Goal: Navigation & Orientation: Find specific page/section

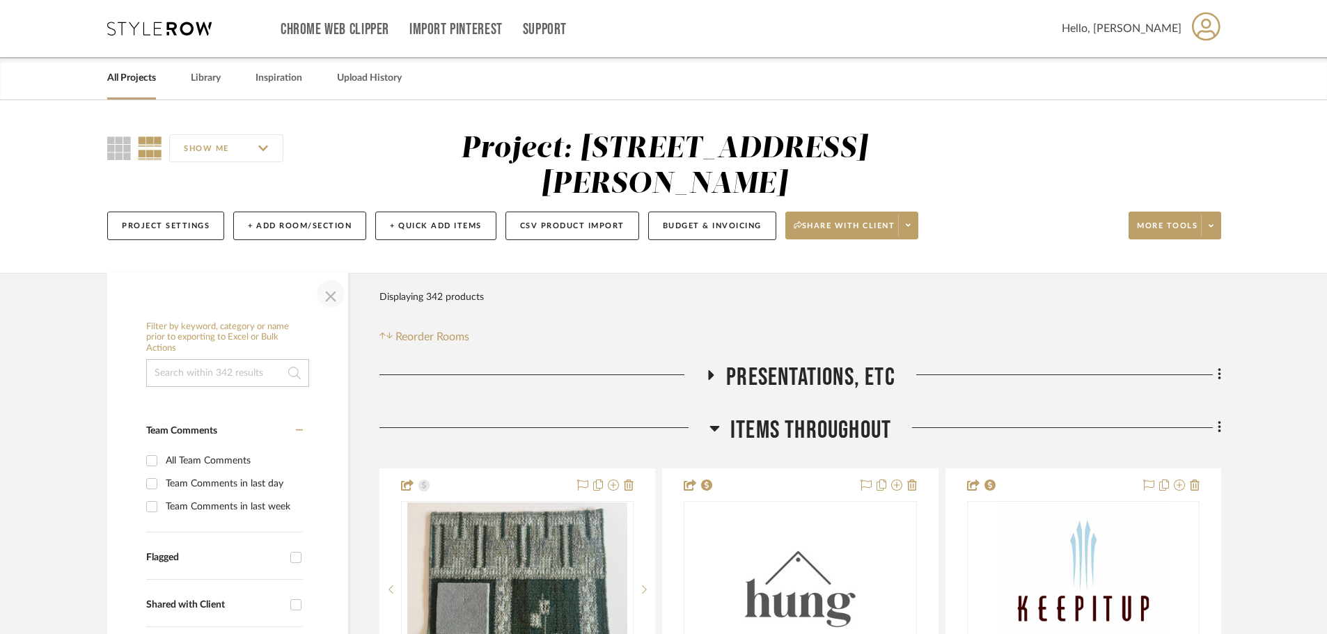
click at [340, 297] on span "button" at bounding box center [330, 293] width 33 height 33
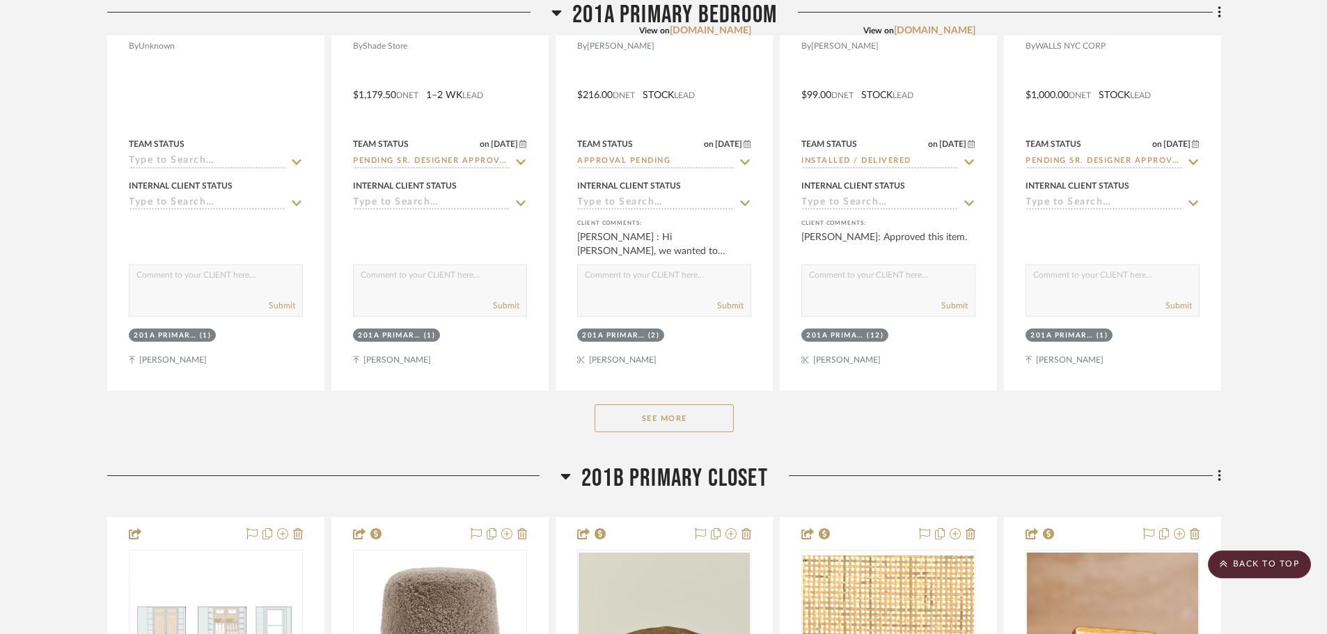
scroll to position [11695, 0]
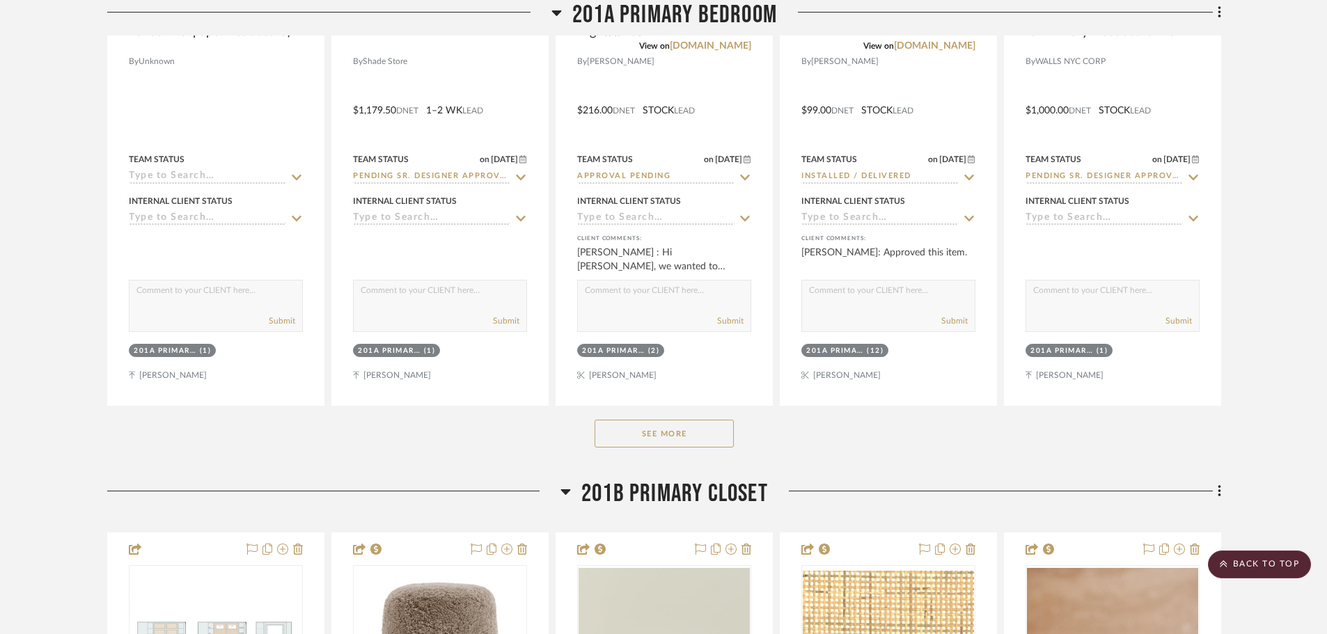
click at [627, 426] on button "See More" at bounding box center [663, 434] width 139 height 28
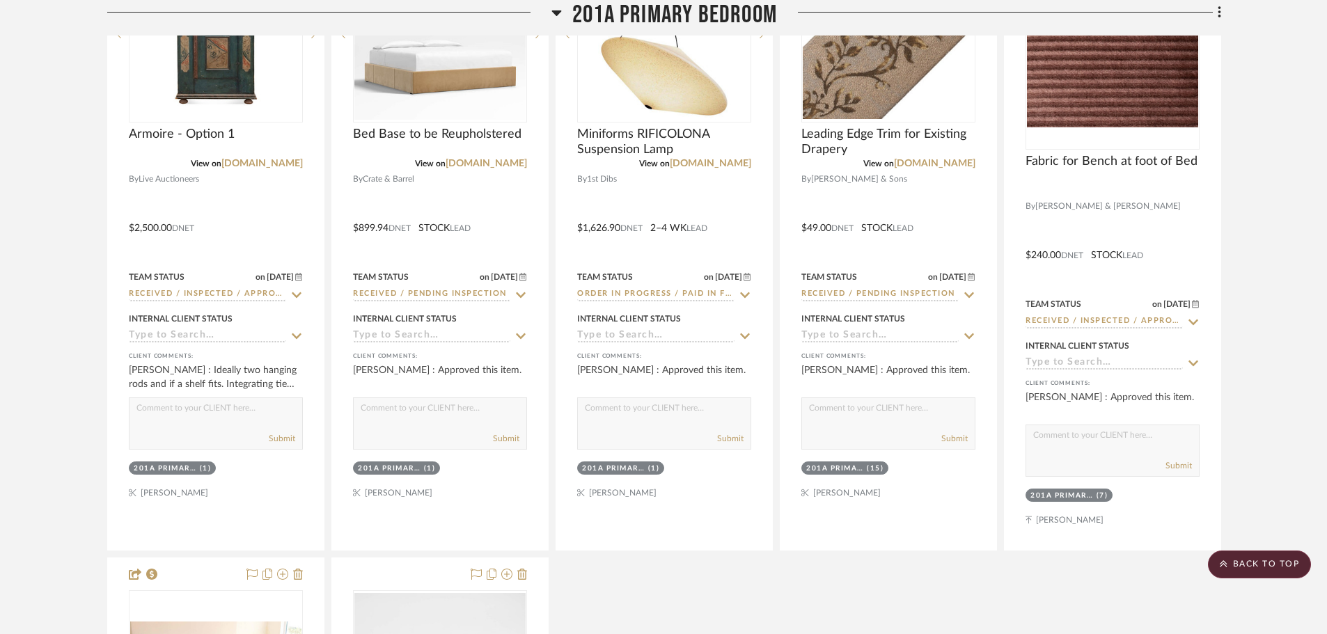
scroll to position [13435, 0]
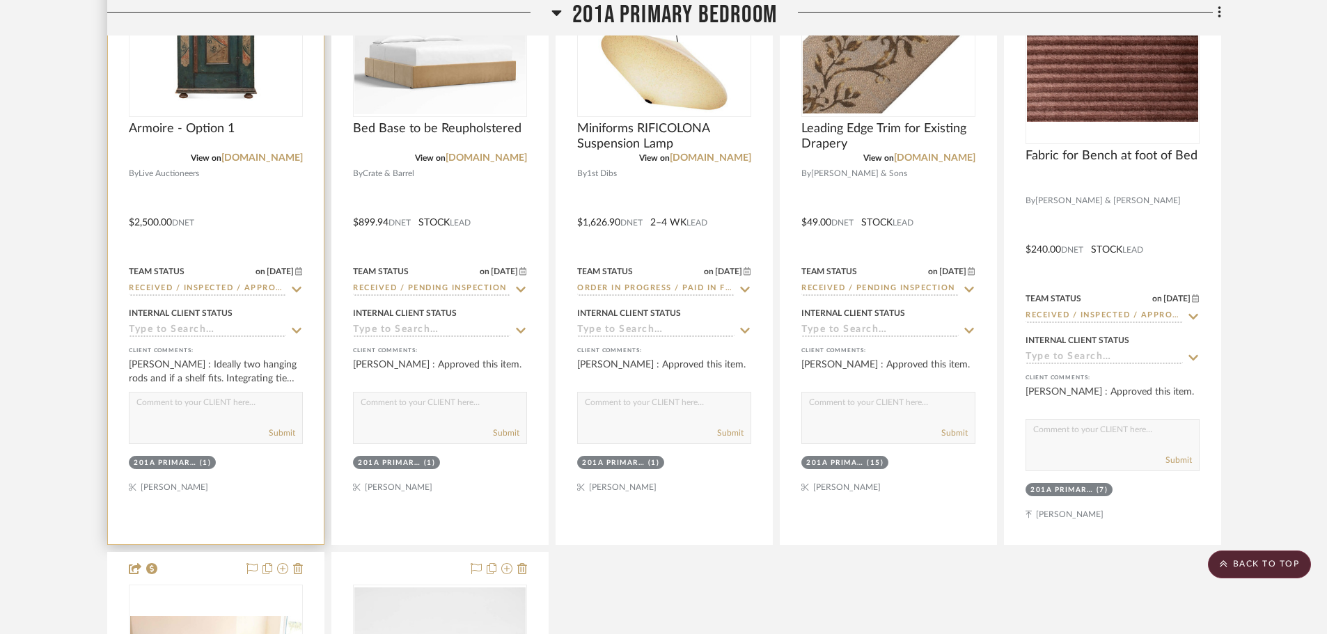
click at [0, 0] on img at bounding box center [0, 0] width 0 height 0
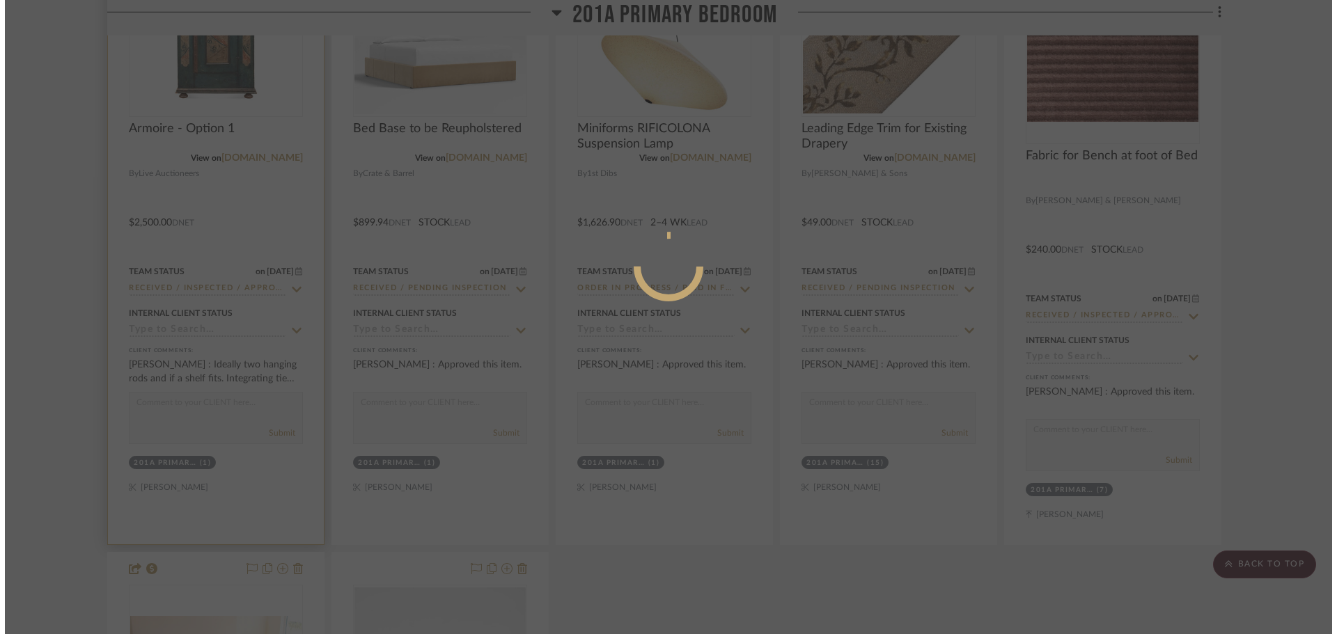
scroll to position [0, 0]
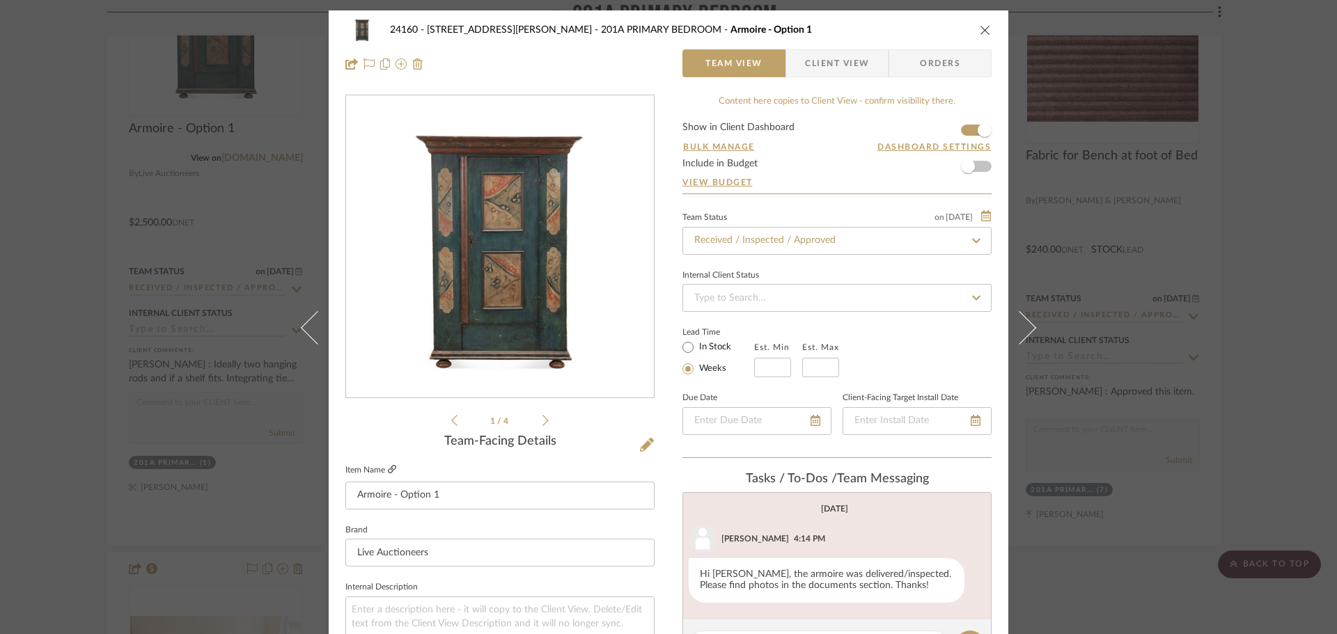
click at [388, 469] on icon at bounding box center [392, 469] width 8 height 8
click at [1116, 246] on div "24160 - [STREET_ADDRESS][PERSON_NAME] PRIMARY BEDROOM Armoire - Option 1 Team V…" at bounding box center [668, 317] width 1337 height 634
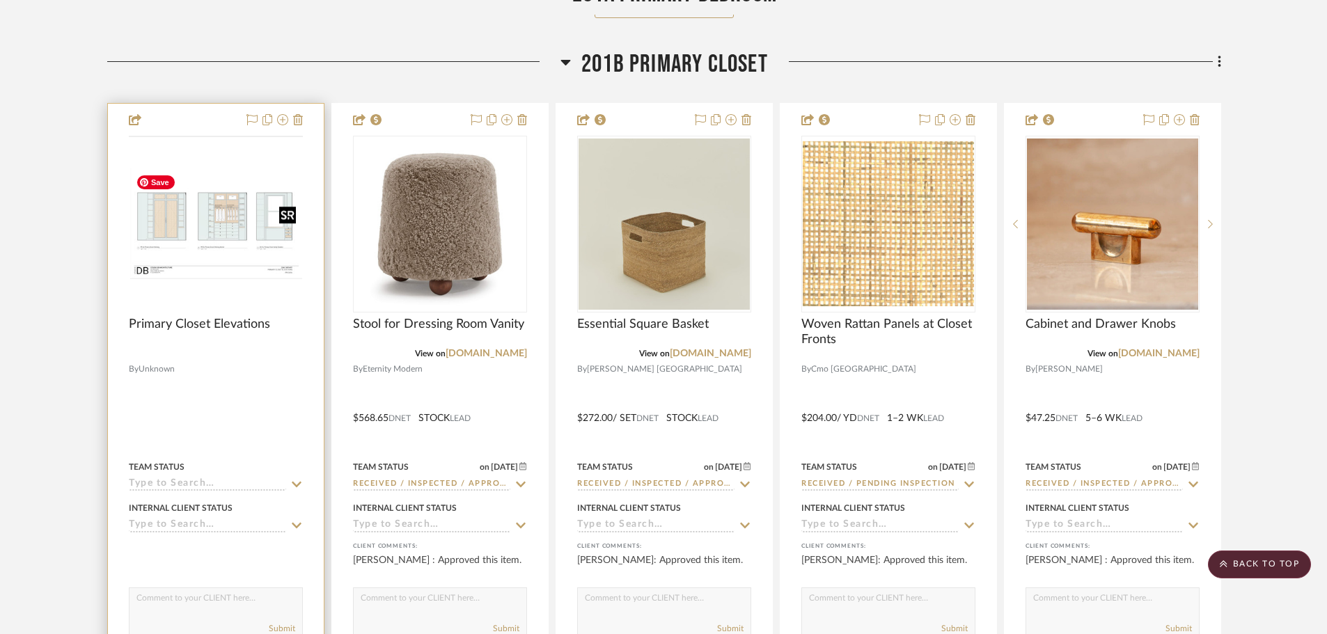
scroll to position [14618, 0]
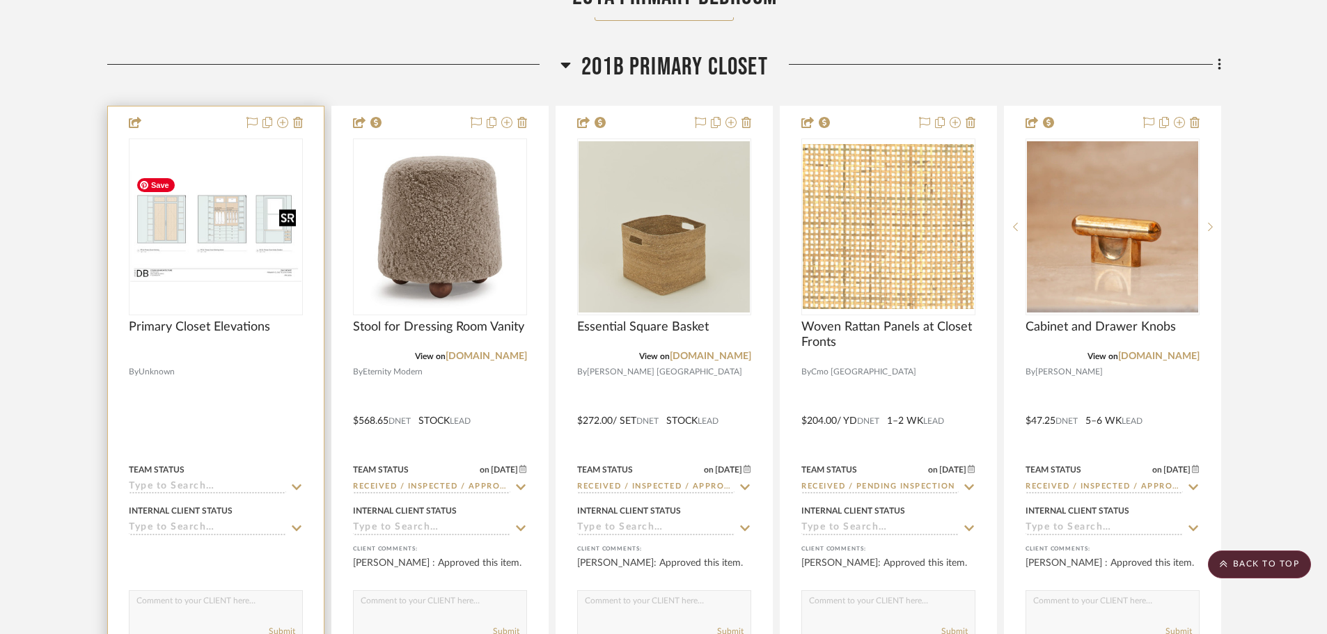
click at [0, 0] on img at bounding box center [0, 0] width 0 height 0
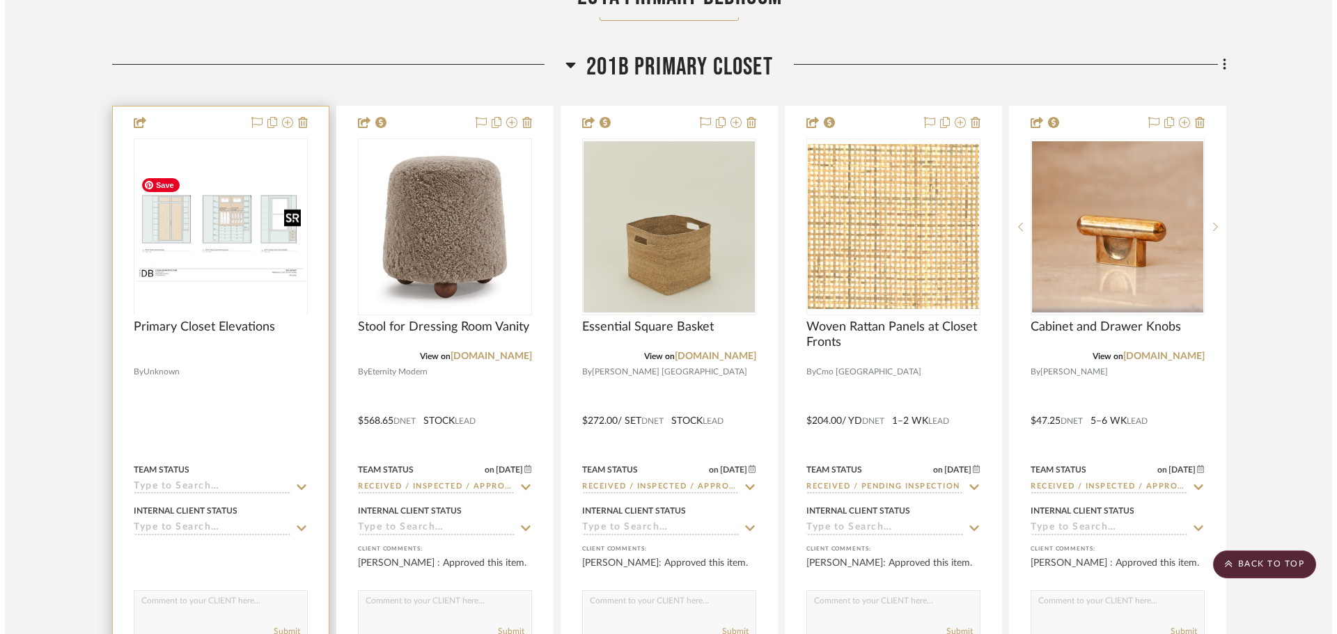
scroll to position [0, 0]
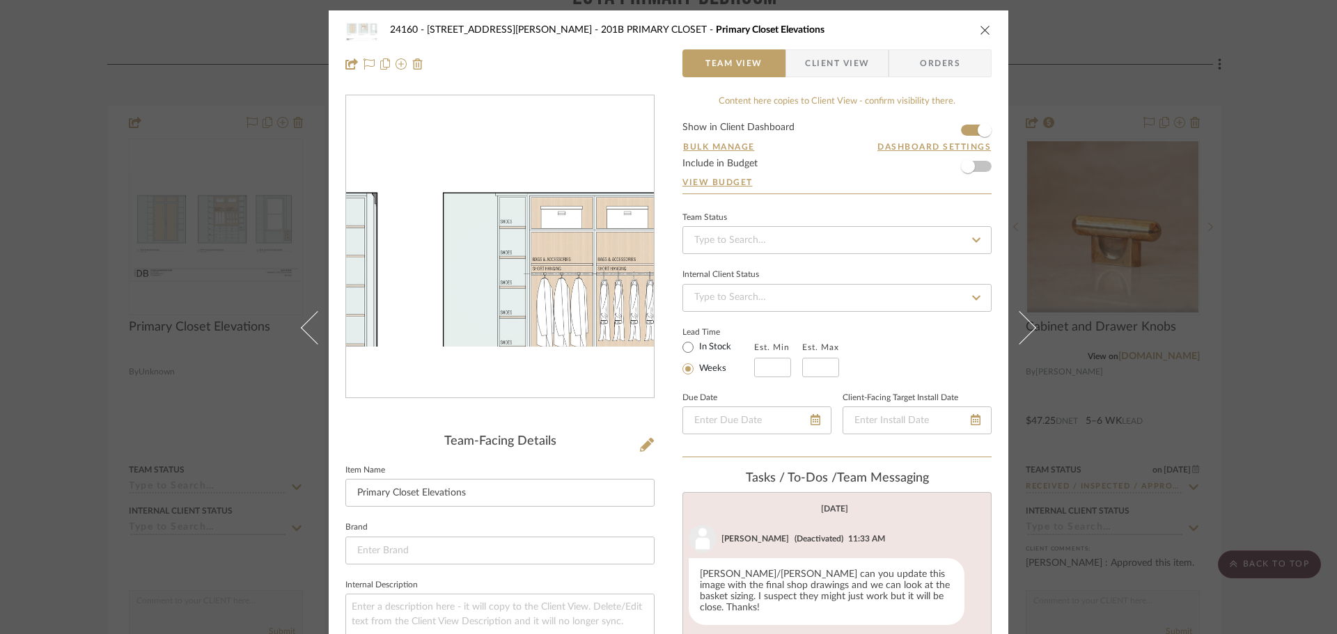
click at [482, 210] on img "0" at bounding box center [500, 247] width 308 height 199
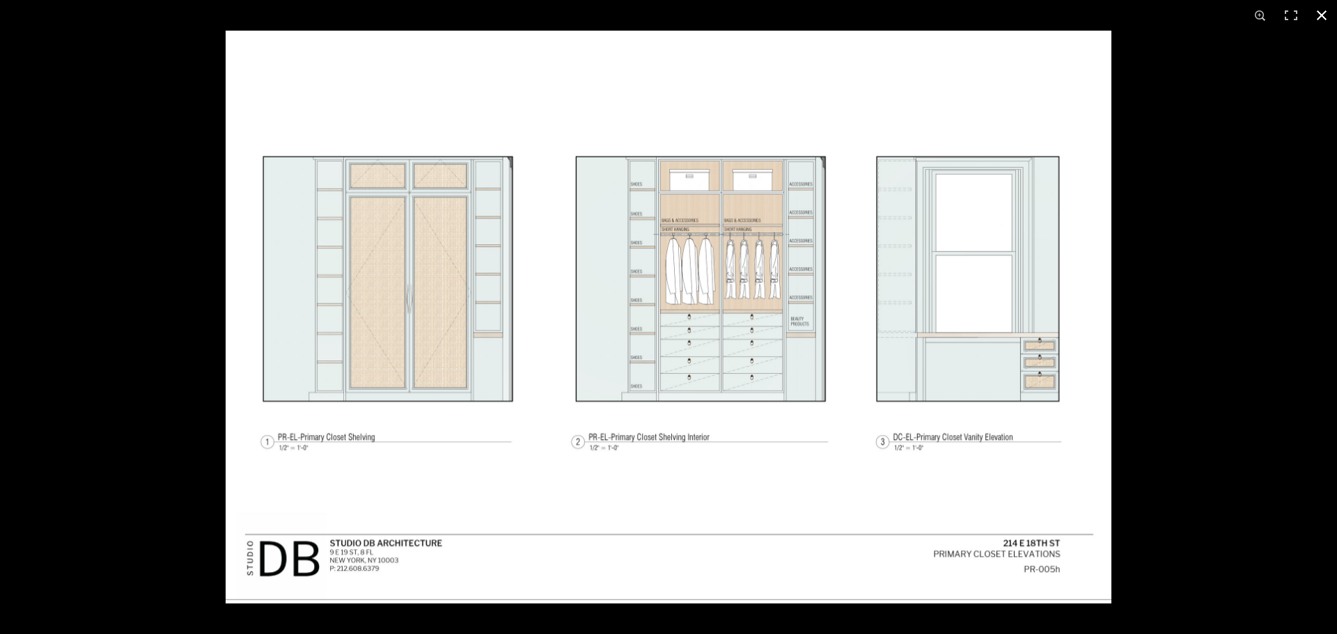
click at [1321, 15] on button at bounding box center [1321, 15] width 31 height 31
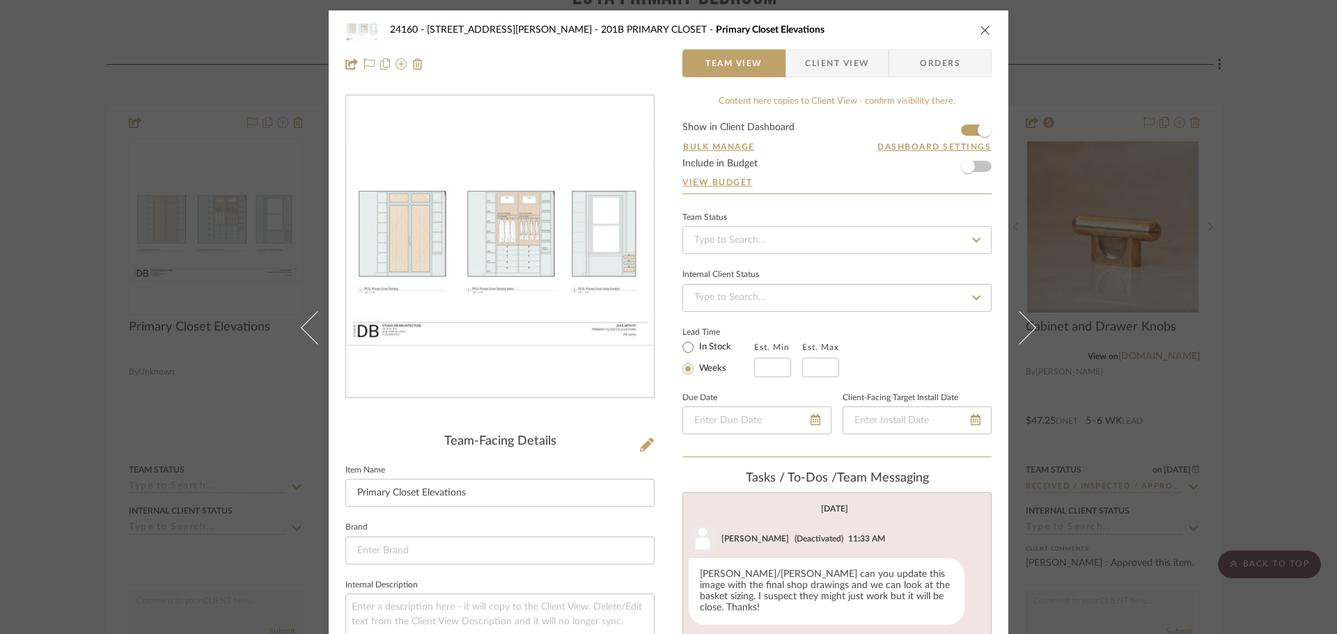
click at [1253, 266] on div "24160 - [STREET_ADDRESS][PERSON_NAME] PRIMARY CLOSET Primary Closet Elevations …" at bounding box center [668, 317] width 1337 height 634
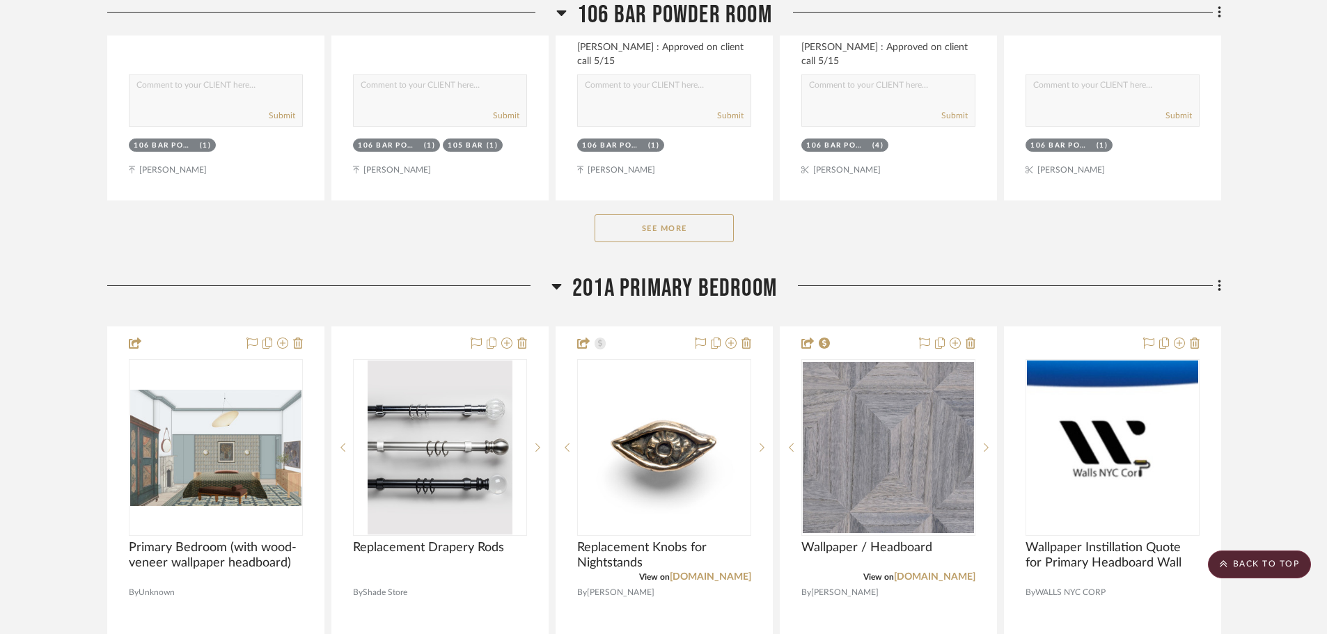
scroll to position [11138, 0]
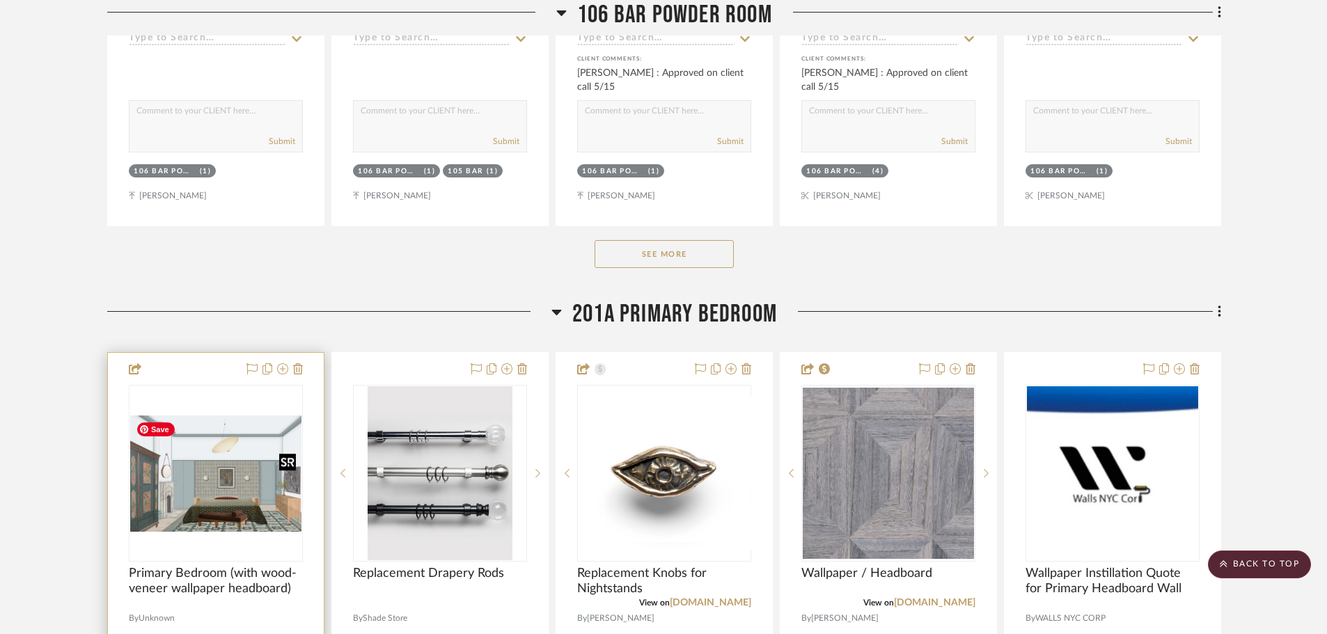
click at [0, 0] on img at bounding box center [0, 0] width 0 height 0
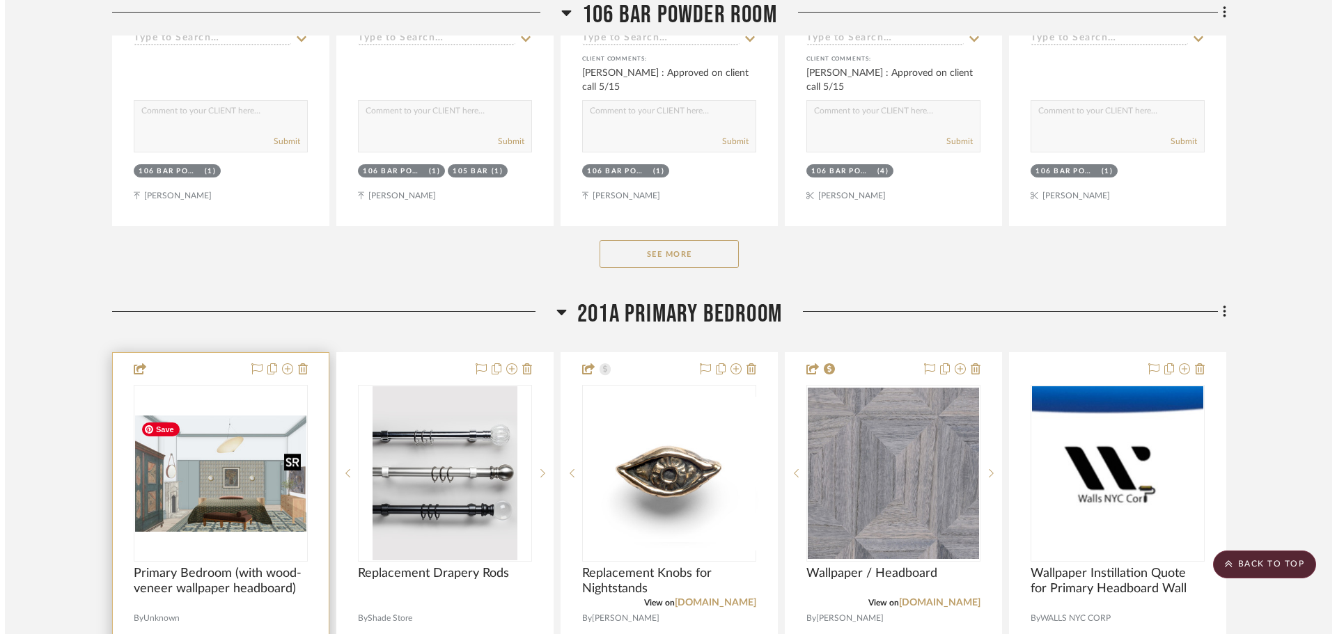
scroll to position [0, 0]
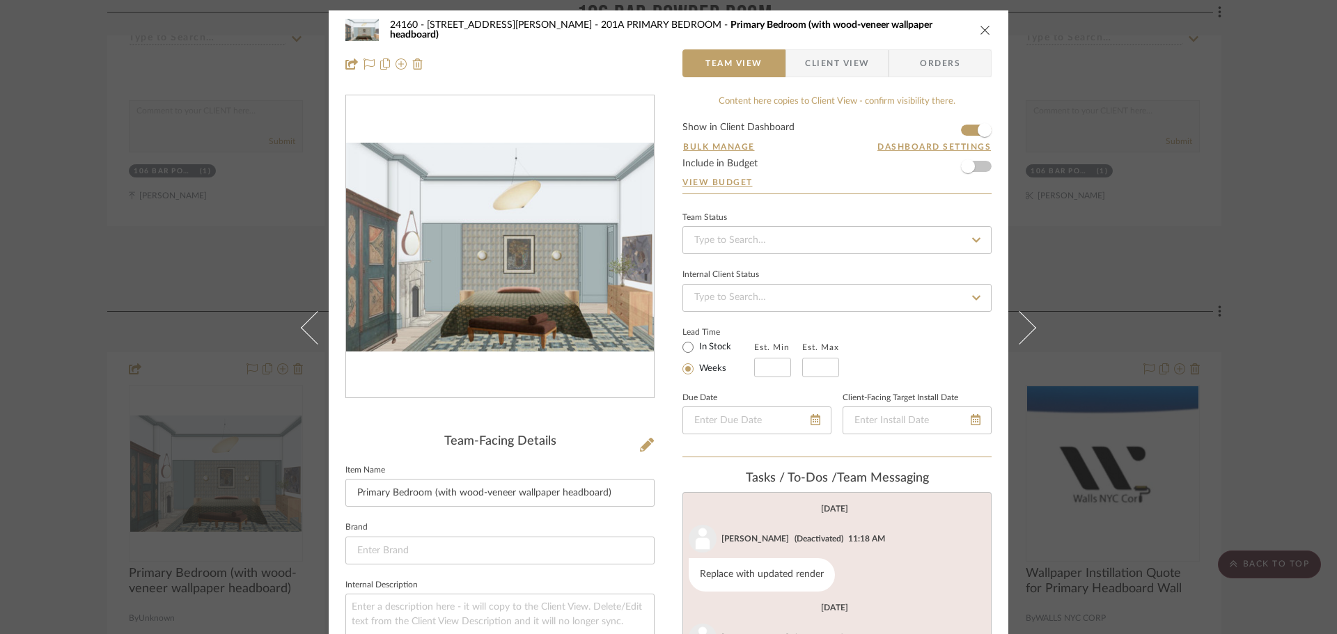
click at [1241, 164] on div "24160 - [STREET_ADDRESS][PERSON_NAME] PRIMARY BEDROOM Primary Bedroom (with woo…" at bounding box center [668, 317] width 1337 height 634
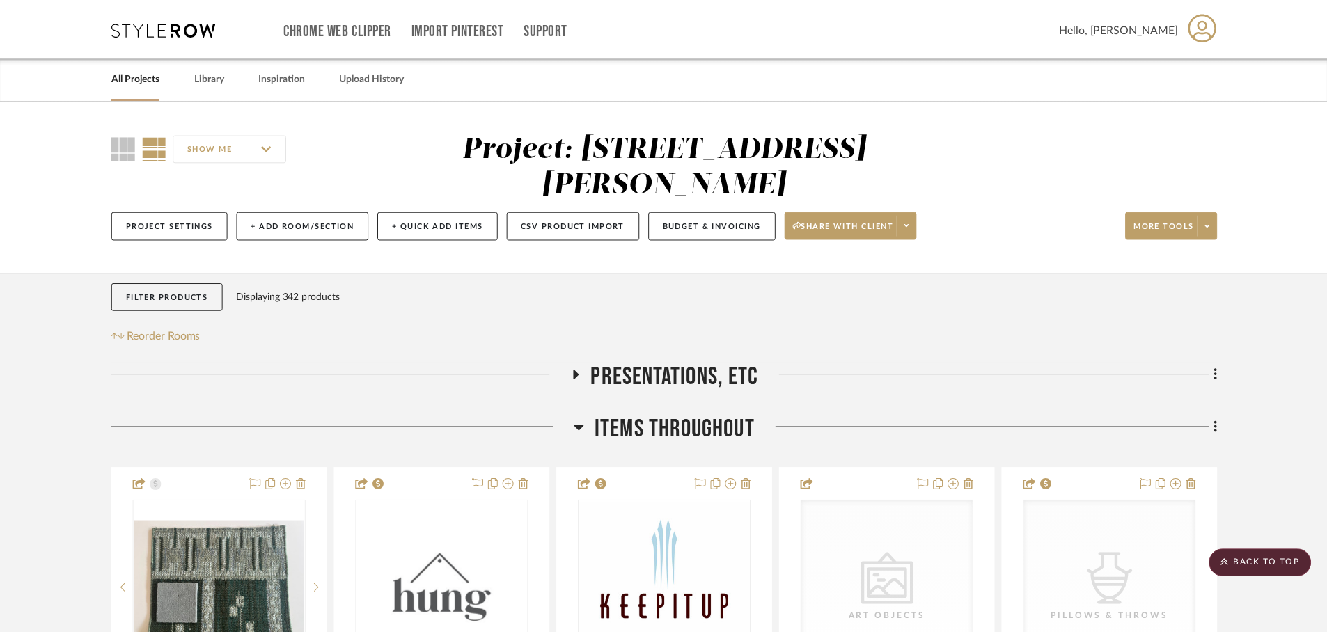
scroll to position [11138, 0]
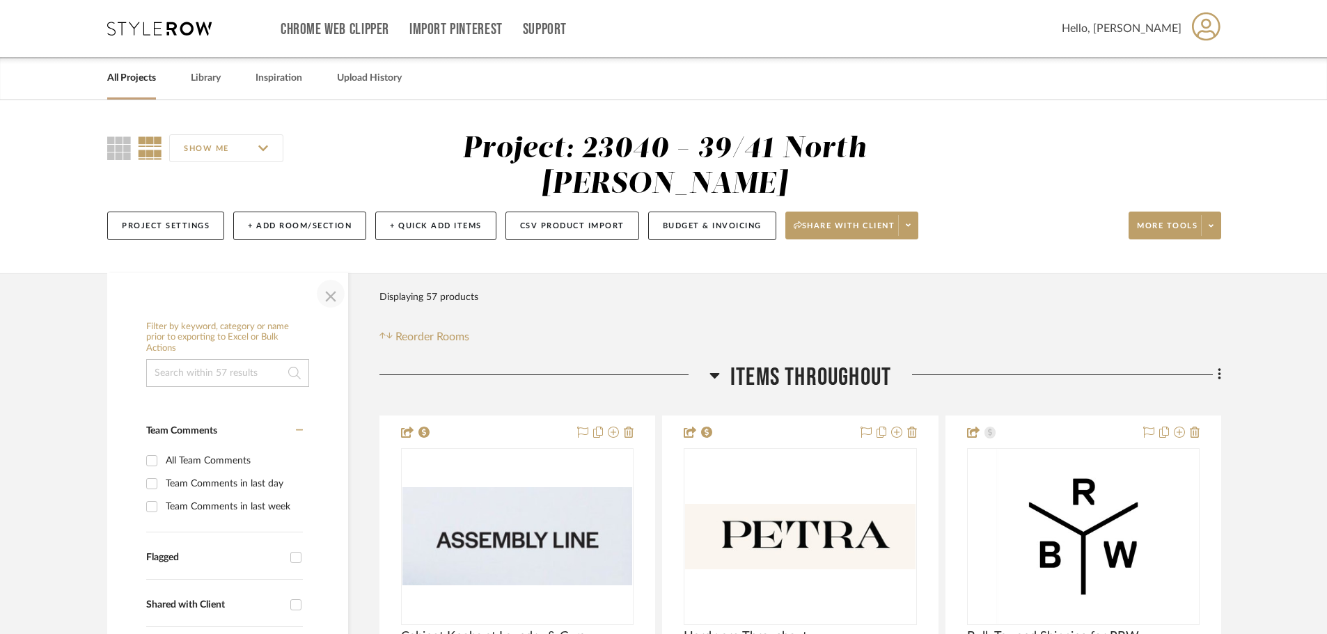
click at [336, 294] on span "button" at bounding box center [330, 293] width 33 height 33
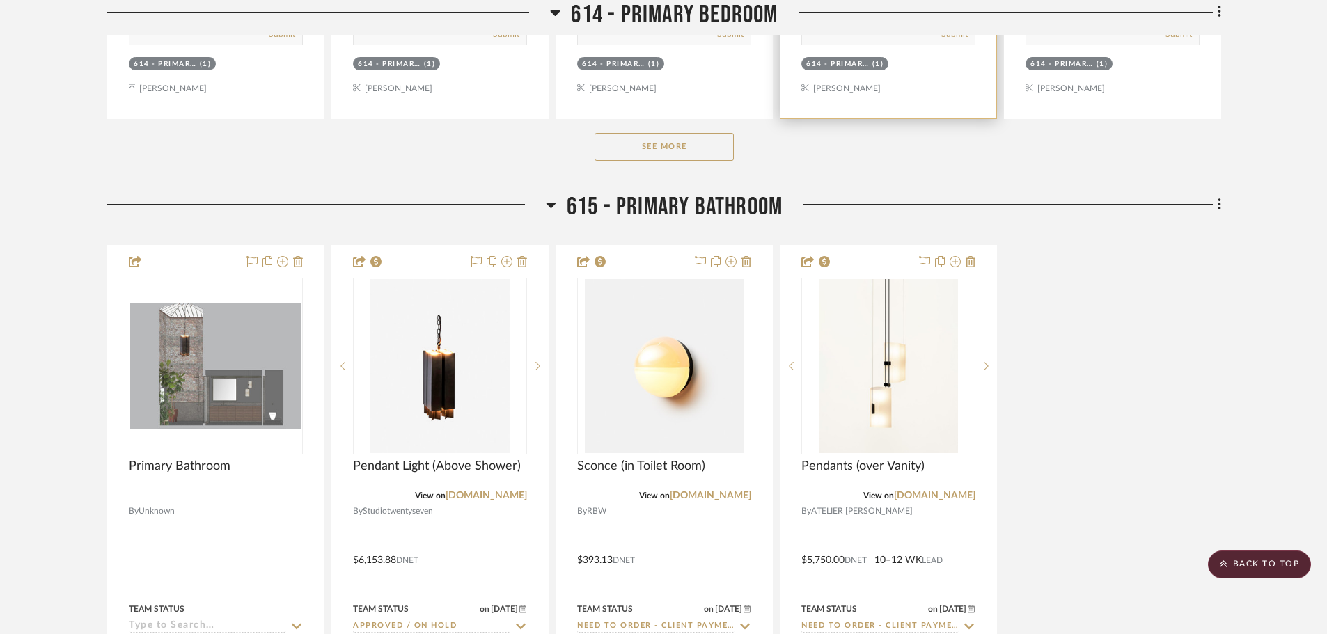
scroll to position [7936, 0]
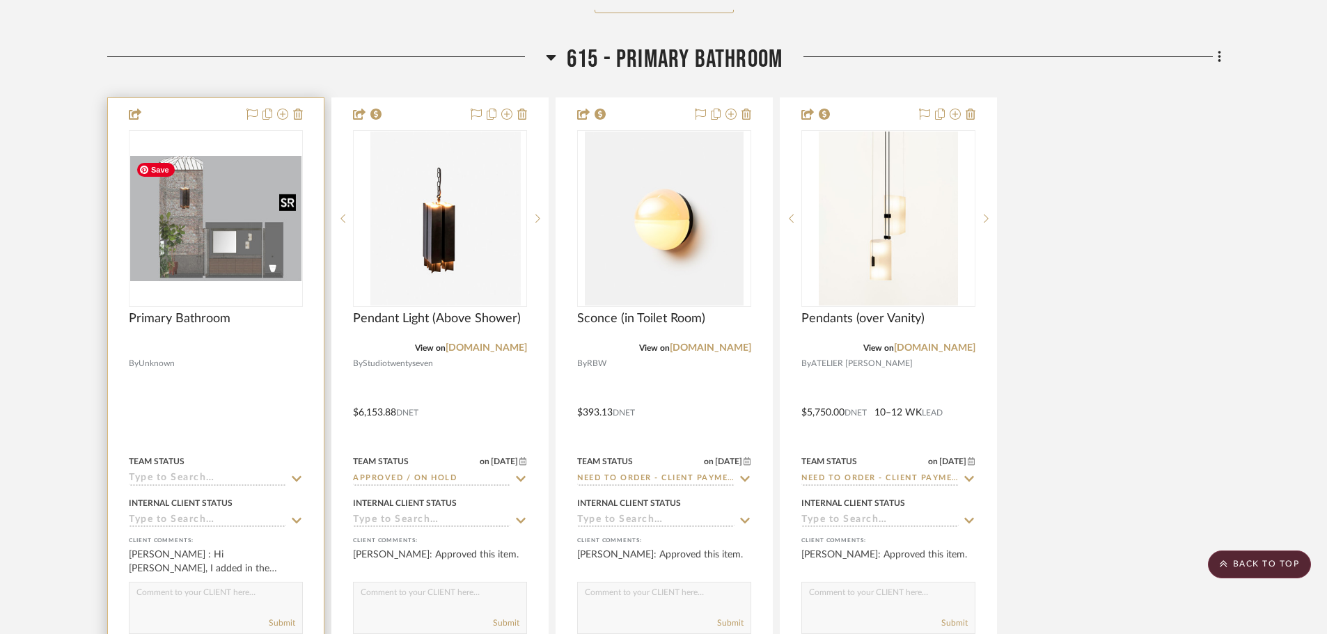
click at [0, 0] on img at bounding box center [0, 0] width 0 height 0
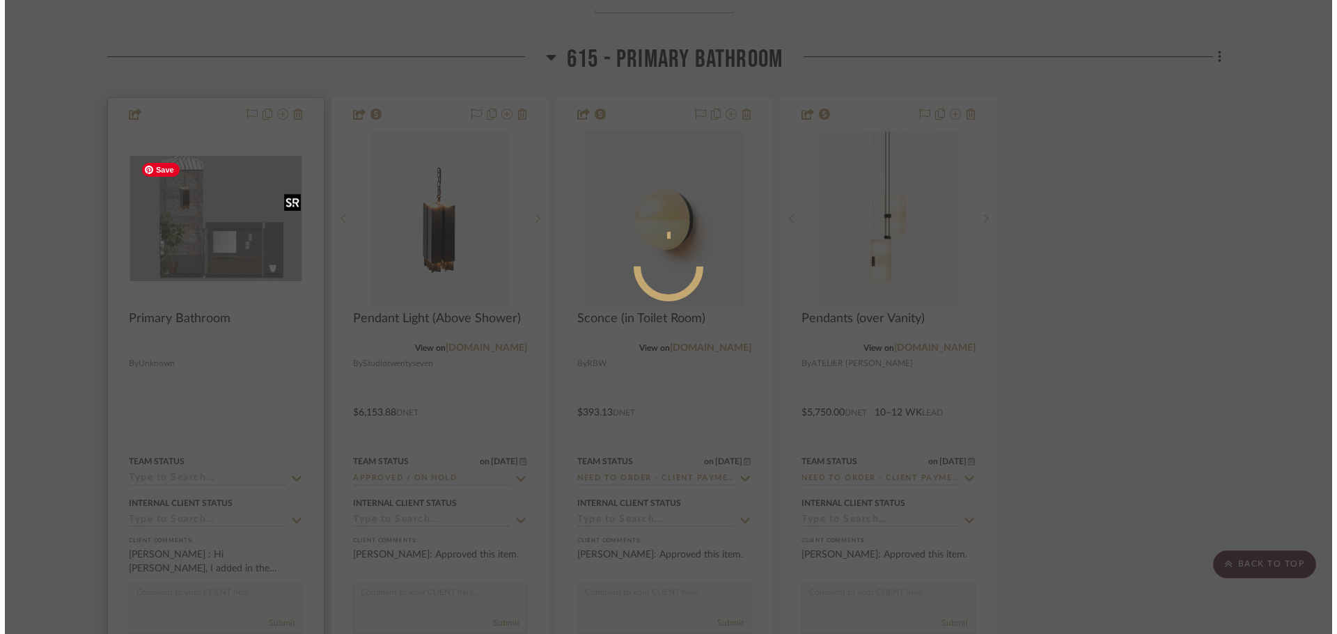
scroll to position [0, 0]
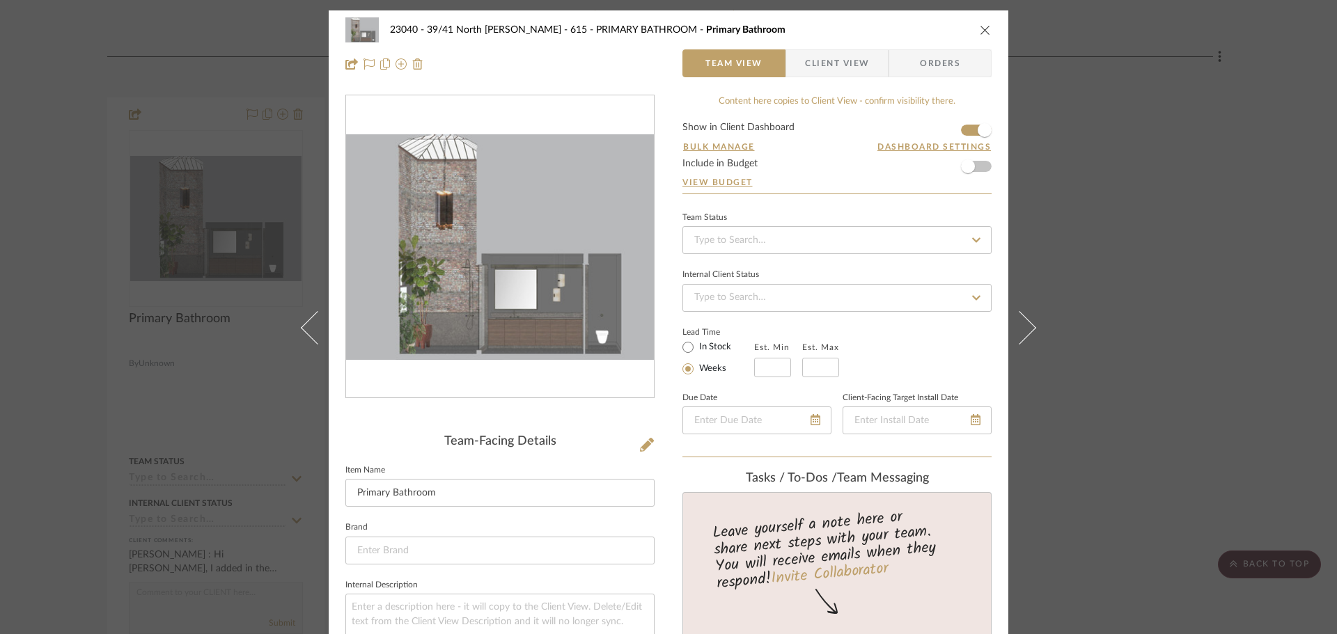
click at [1144, 261] on div "23040 - 39/41 North Moore - Weissmann 615 - PRIMARY BATHROOM Primary Bathroom T…" at bounding box center [668, 317] width 1337 height 634
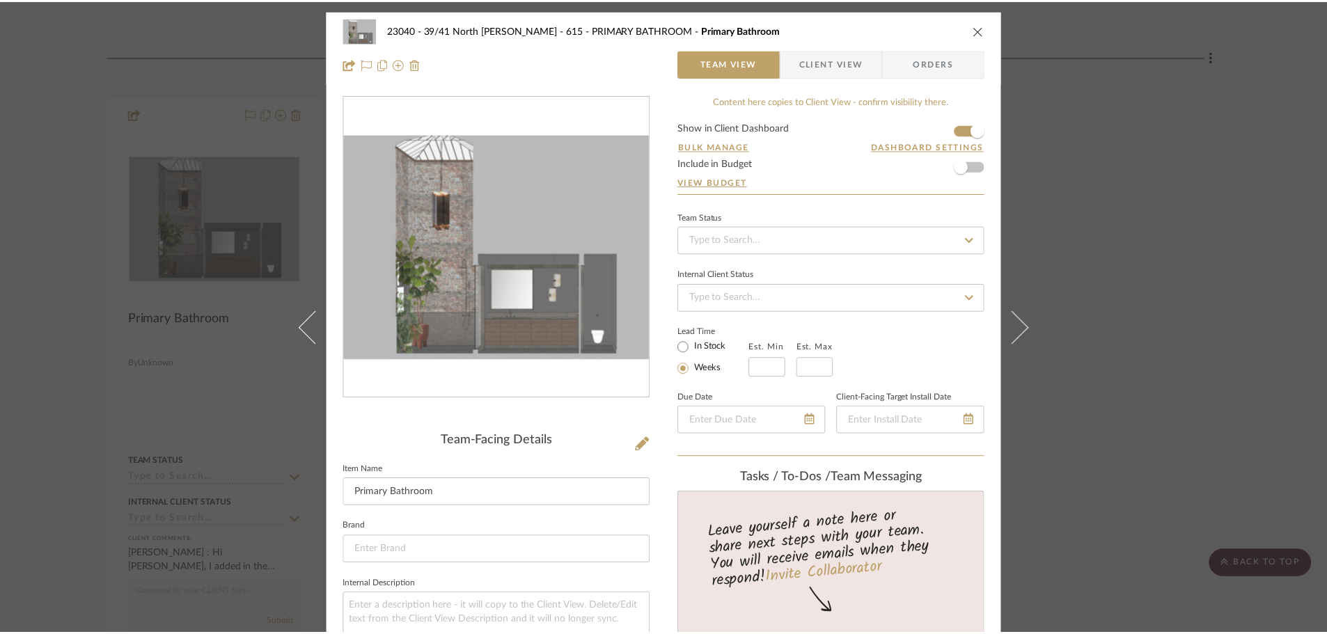
scroll to position [7936, 0]
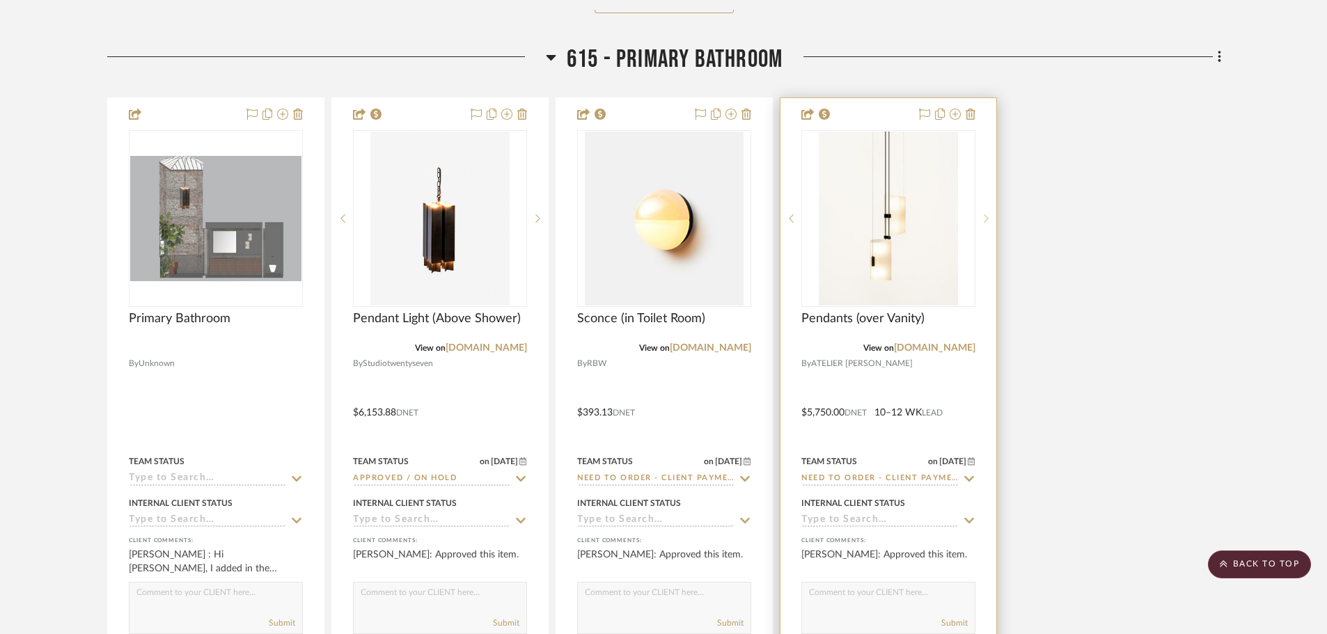
click at [983, 222] on sr-next-btn at bounding box center [985, 219] width 21 height 10
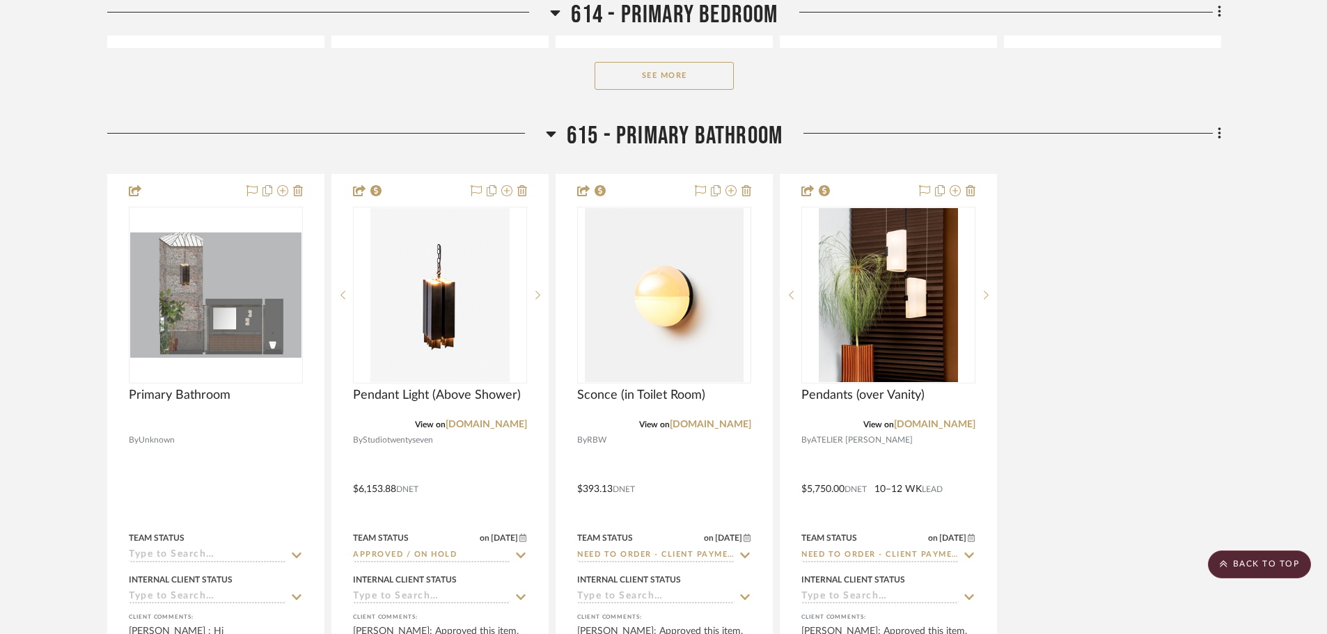
scroll to position [7866, 0]
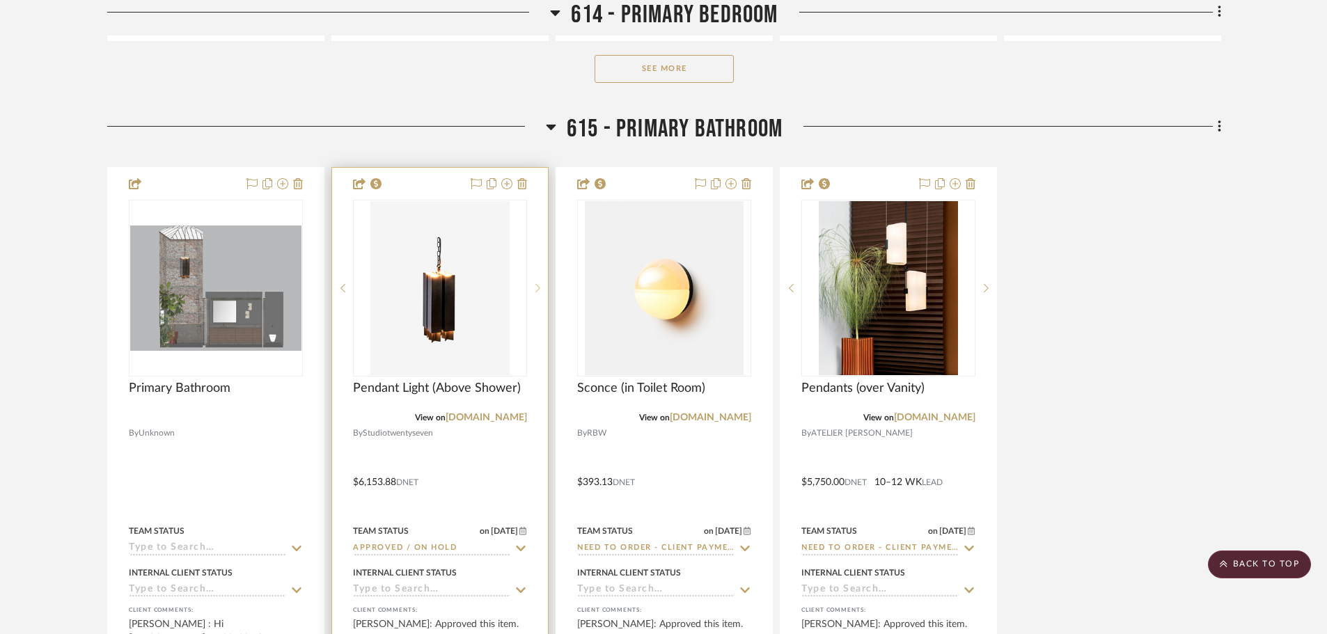
click at [535, 283] on div at bounding box center [537, 288] width 21 height 177
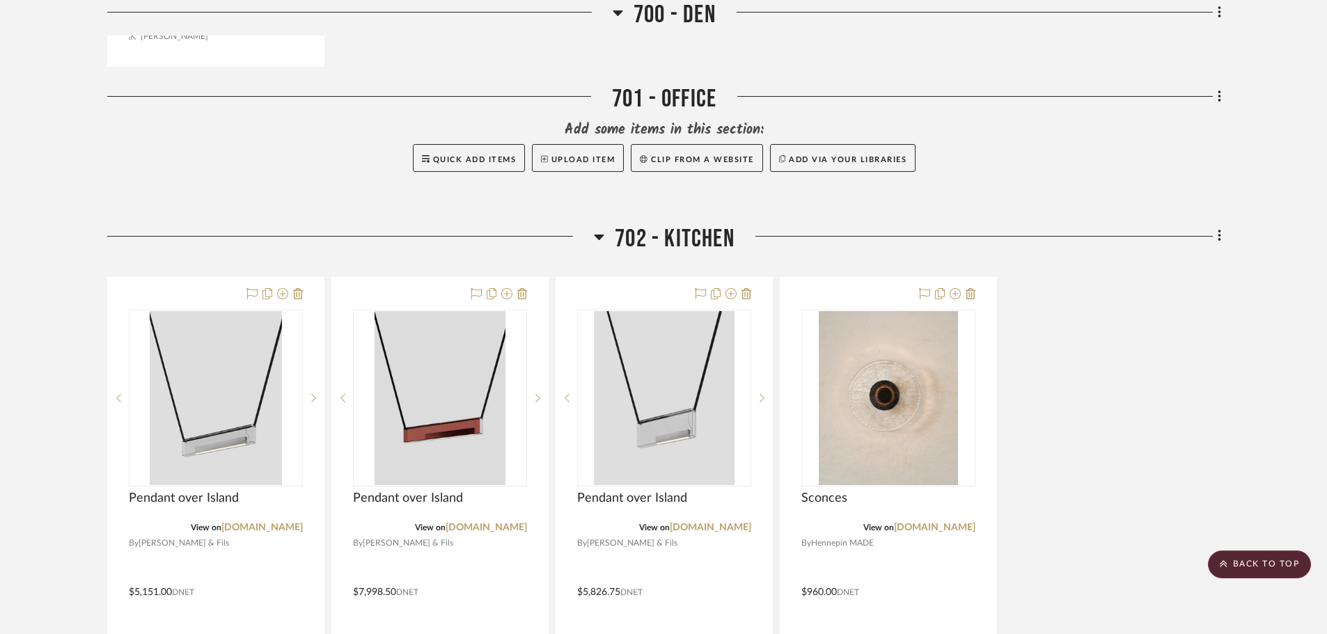
scroll to position [9954, 0]
